Goal: Task Accomplishment & Management: Manage account settings

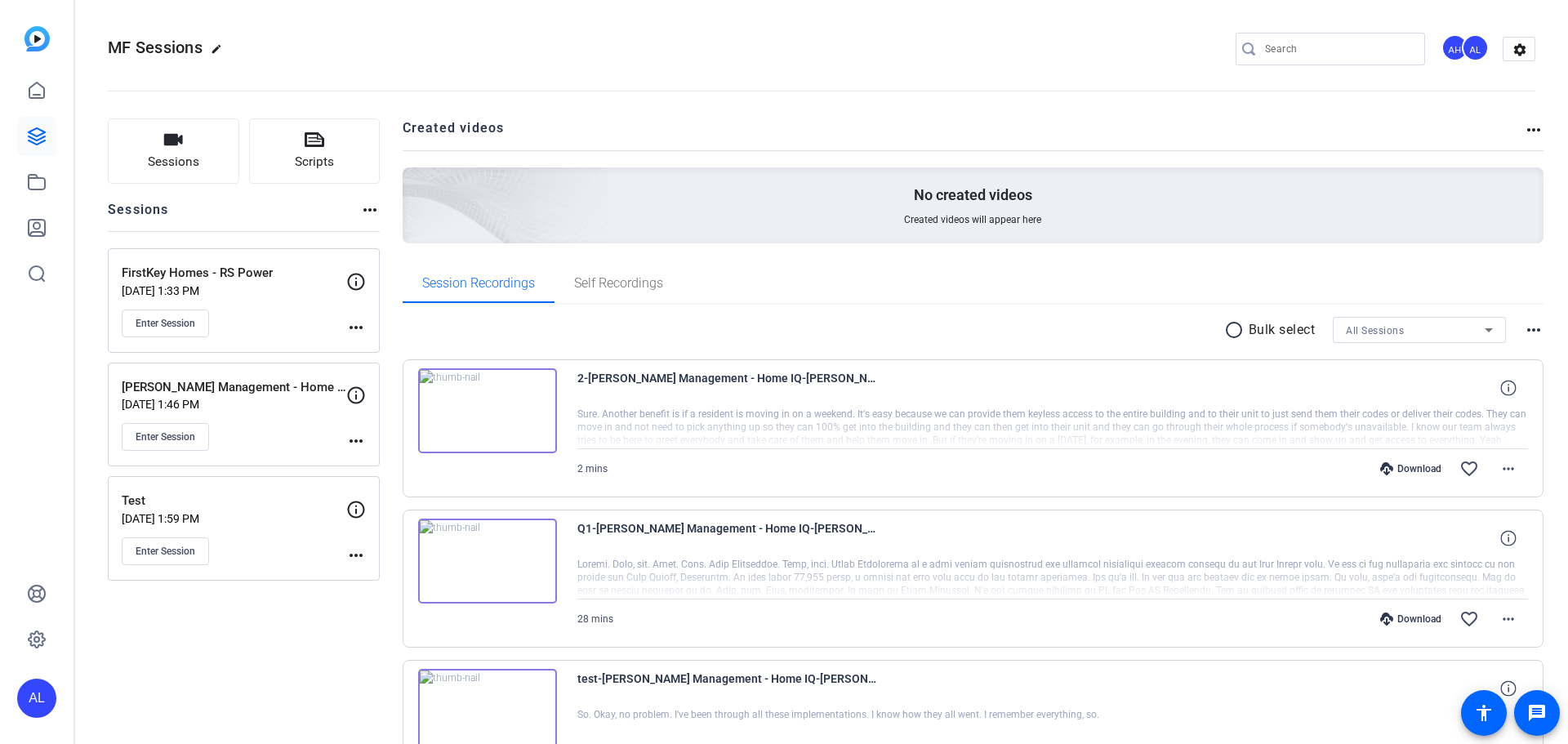
click at [356, 327] on mat-icon "more_horiz" at bounding box center [356, 327] width 19 height 19
click at [389, 352] on span "Edit Session" at bounding box center [396, 351] width 74 height 19
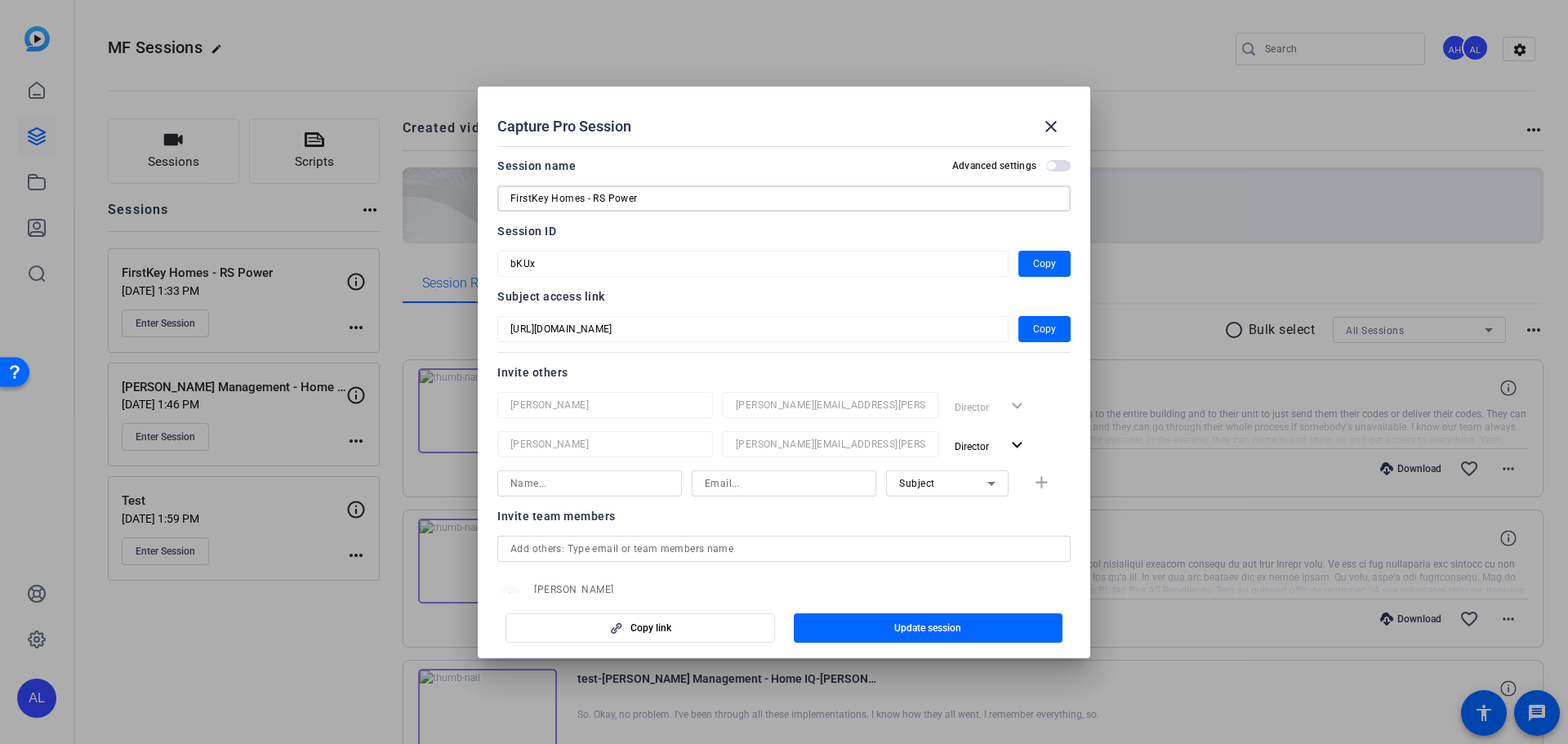
drag, startPoint x: 583, startPoint y: 198, endPoint x: 498, endPoint y: 198, distance: 85.0
click at [499, 198] on div "FirstKey Homes - RS Power" at bounding box center [784, 198] width 574 height 26
type input "Elandis - RS Power"
click at [847, 635] on span "button" at bounding box center [928, 628] width 270 height 39
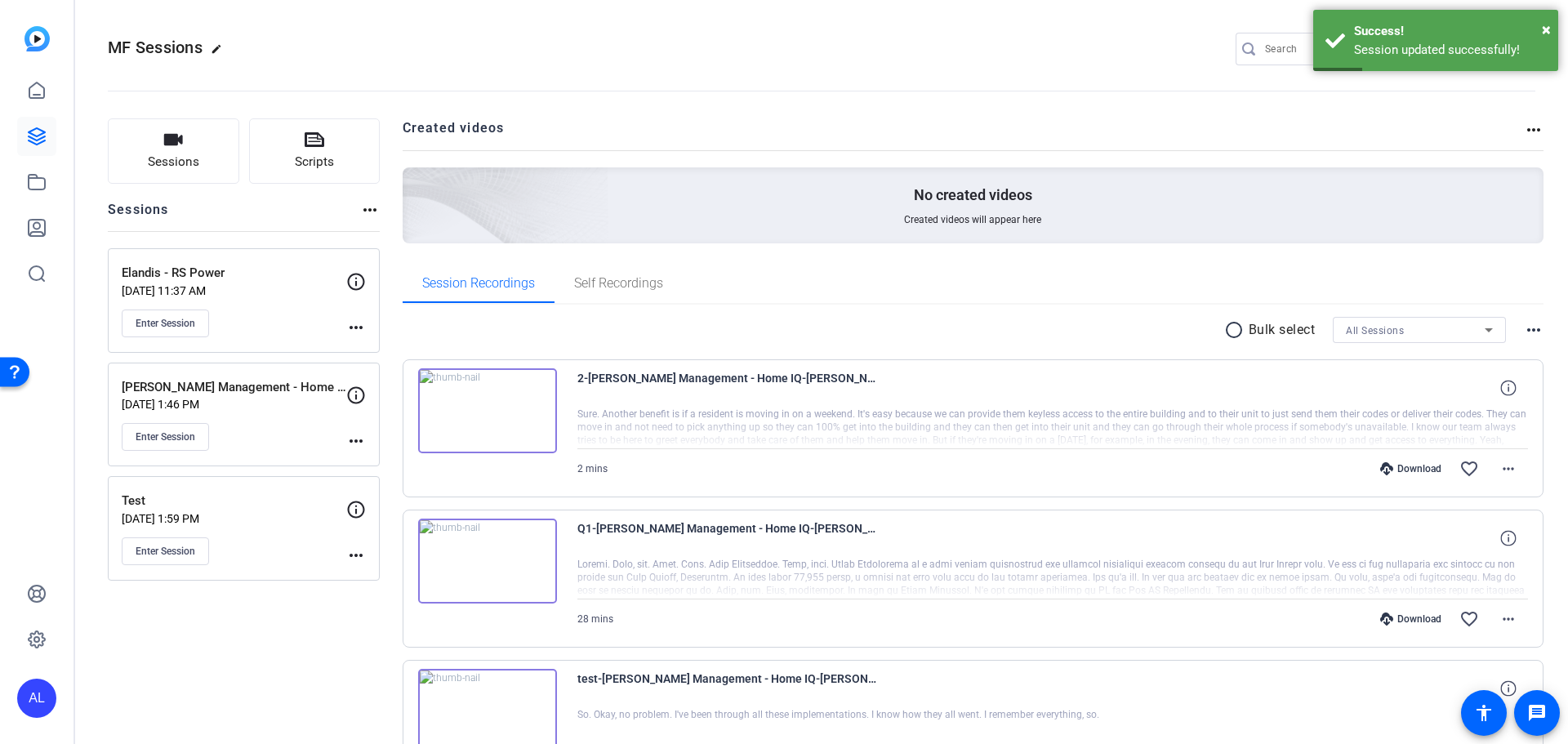
click at [357, 323] on mat-icon "more_horiz" at bounding box center [356, 327] width 19 height 19
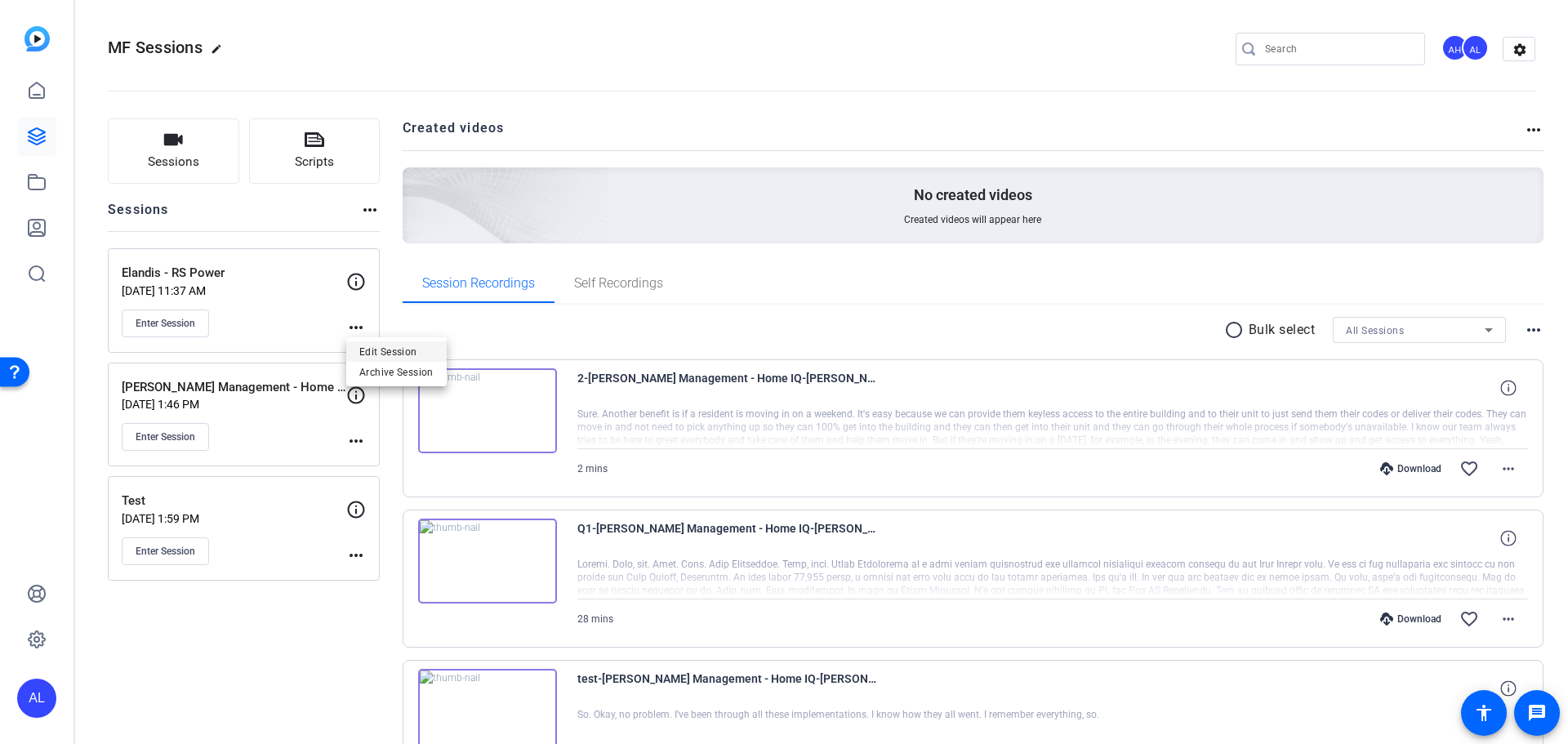
click at [391, 353] on span "Edit Session" at bounding box center [396, 351] width 74 height 19
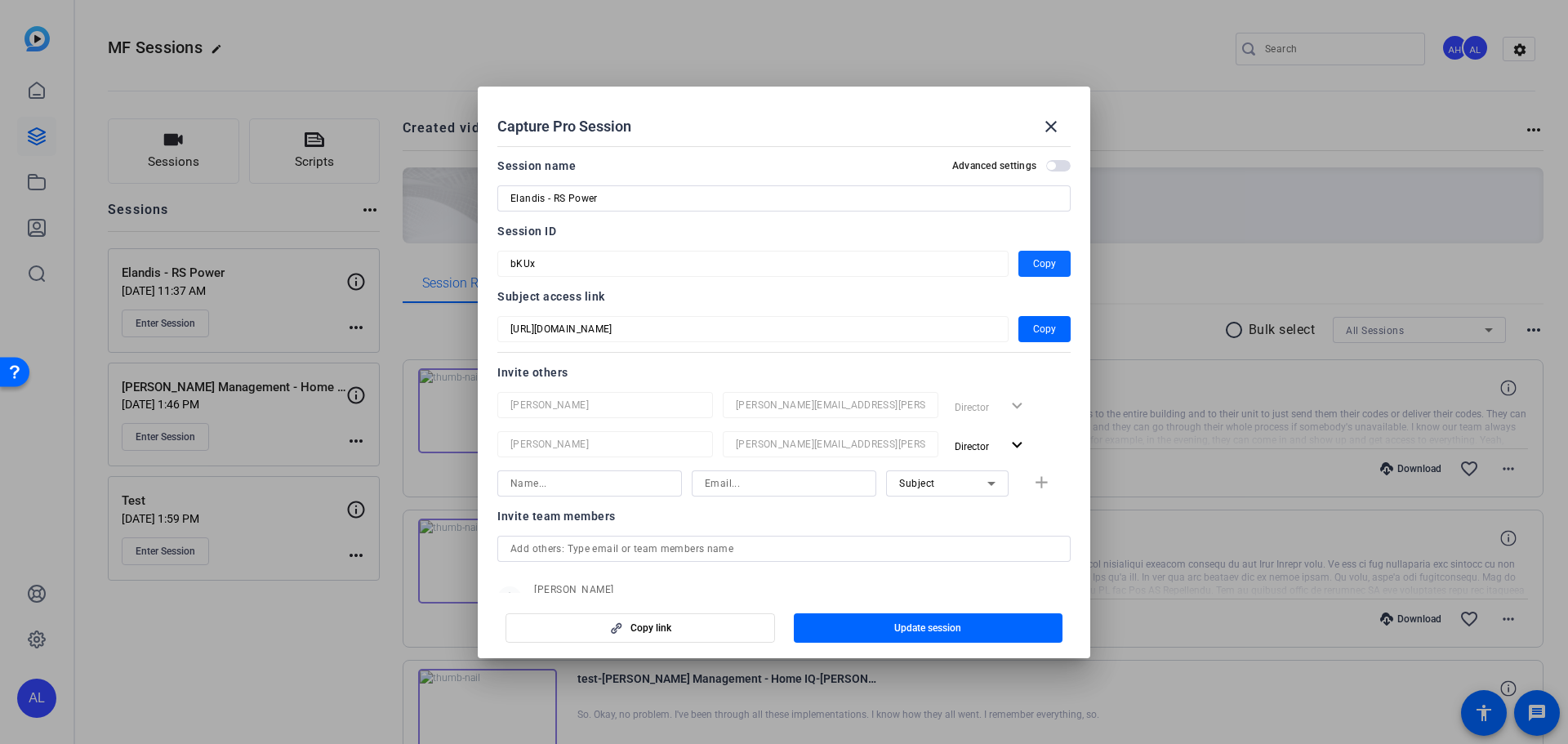
click at [1027, 277] on span "button" at bounding box center [1044, 263] width 53 height 39
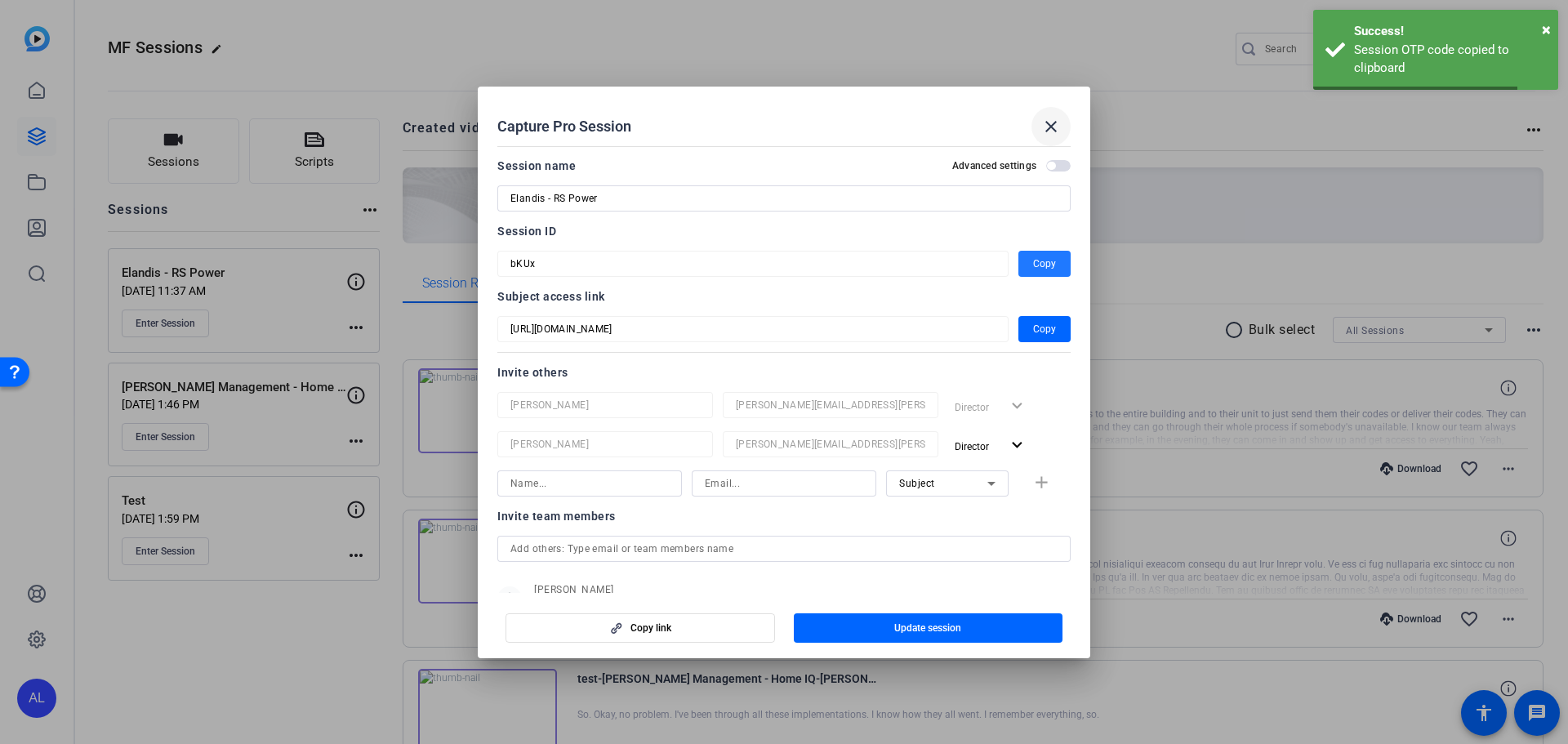
click at [1046, 134] on mat-icon "close" at bounding box center [1050, 126] width 19 height 19
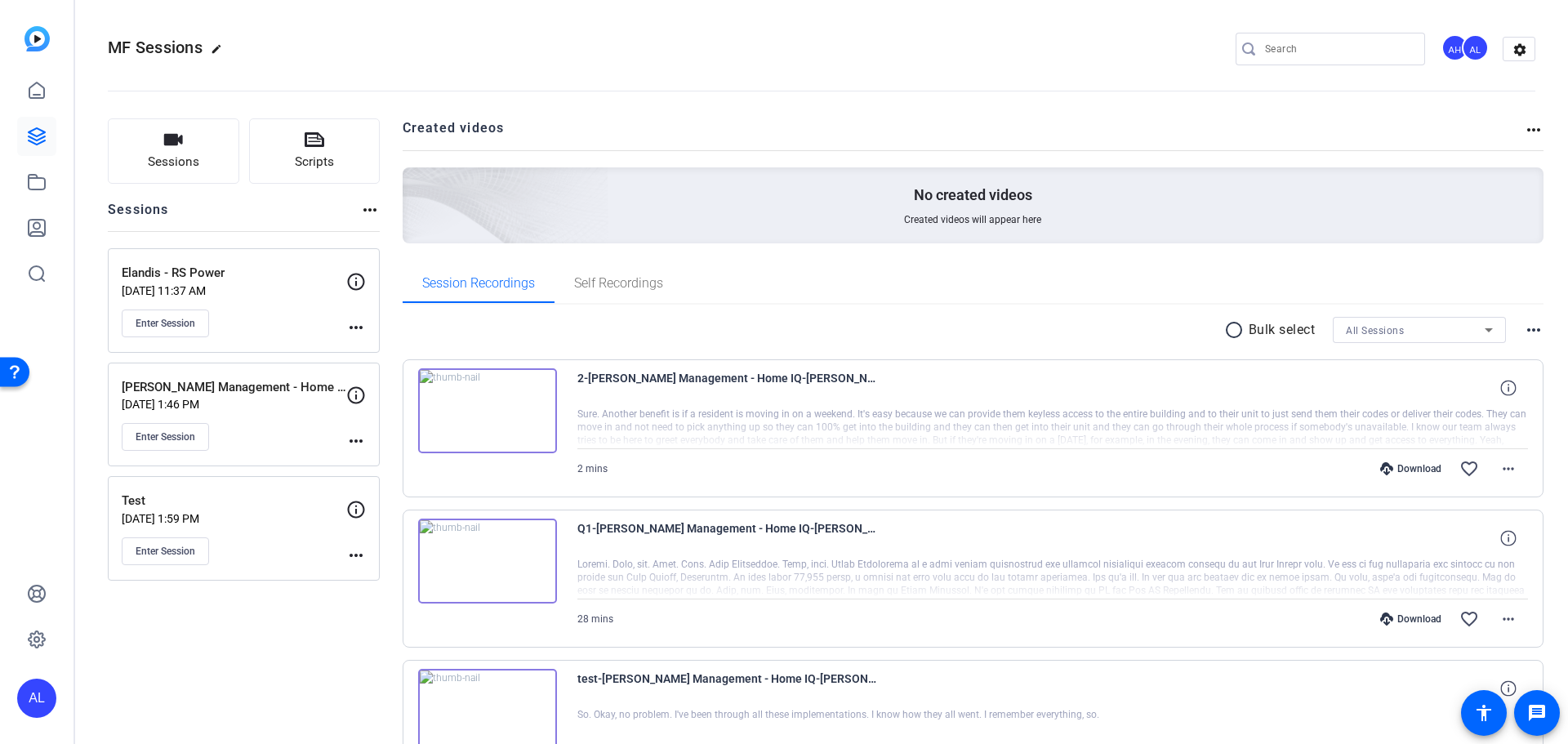
click at [354, 321] on mat-icon "more_horiz" at bounding box center [356, 327] width 19 height 19
click at [402, 357] on span "Edit Session" at bounding box center [396, 351] width 74 height 19
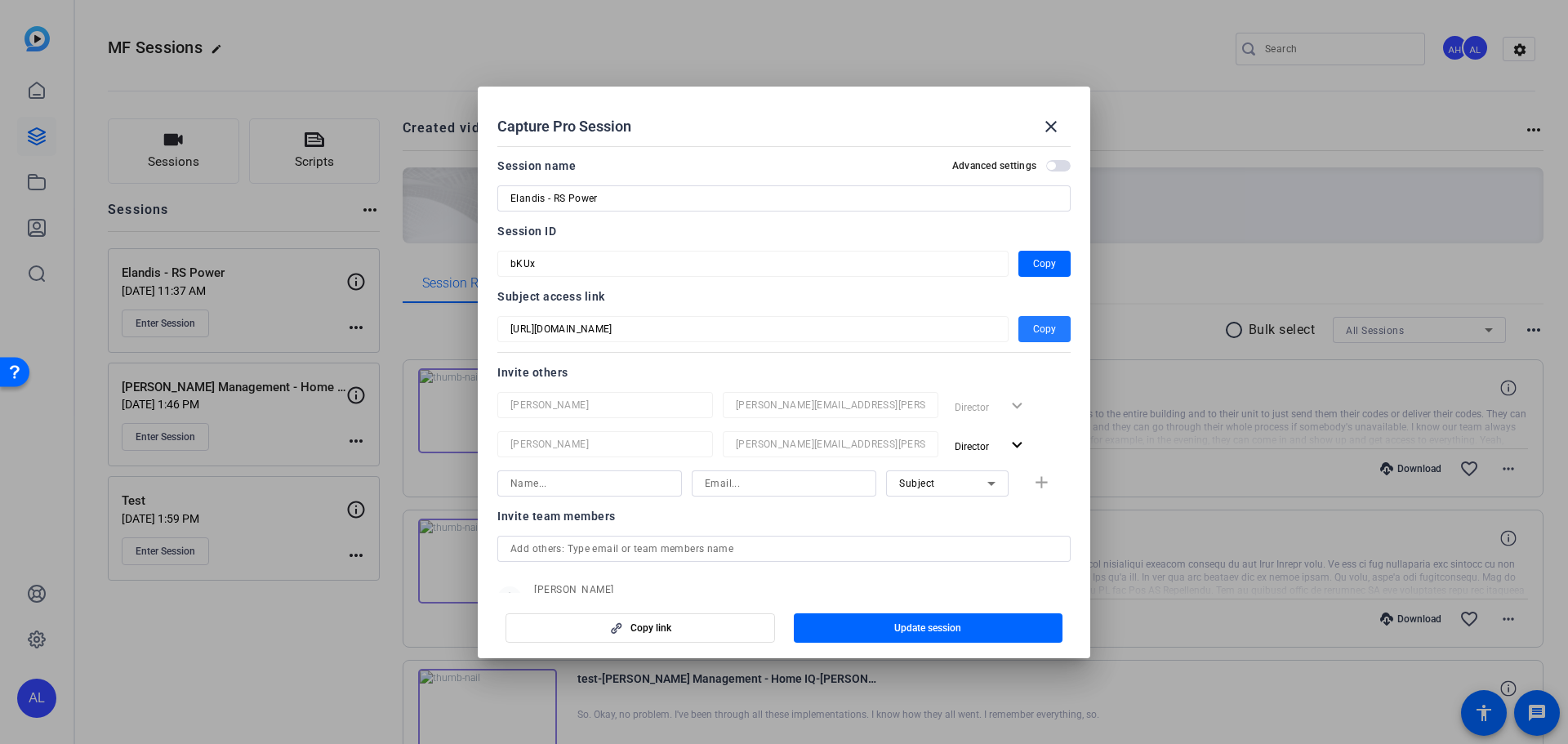
click at [1050, 337] on span "button" at bounding box center [1044, 329] width 53 height 39
click at [1058, 131] on mat-icon "close" at bounding box center [1050, 126] width 19 height 19
